Goal: Navigation & Orientation: Find specific page/section

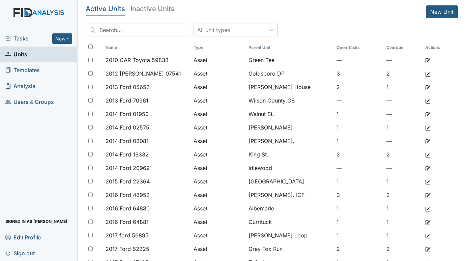
click at [15, 41] on span "Tasks" at bounding box center [28, 38] width 47 height 8
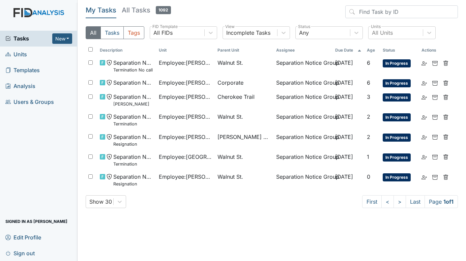
click at [14, 55] on span "Units" at bounding box center [16, 54] width 22 height 10
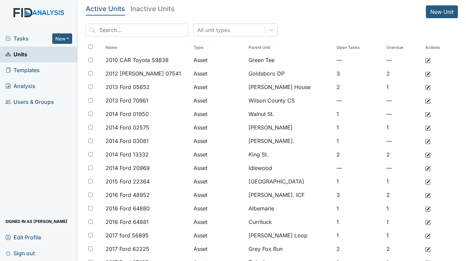
click at [22, 37] on span "Tasks" at bounding box center [28, 38] width 47 height 8
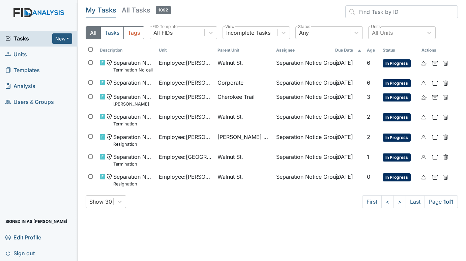
click at [20, 53] on span "Units" at bounding box center [16, 54] width 22 height 10
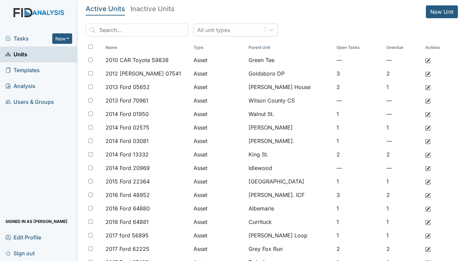
click at [28, 38] on span "Tasks" at bounding box center [28, 38] width 47 height 8
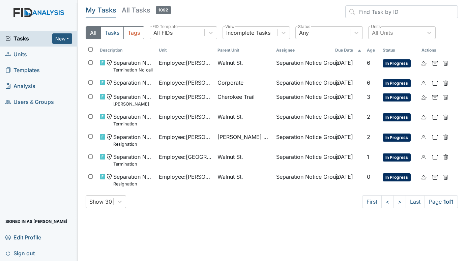
click at [20, 57] on span "Units" at bounding box center [16, 54] width 22 height 10
